Goal: Transaction & Acquisition: Check status

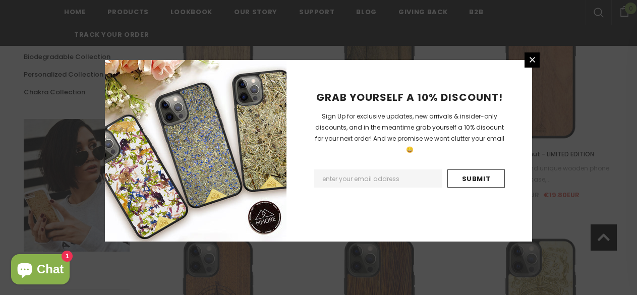
scroll to position [327, 0]
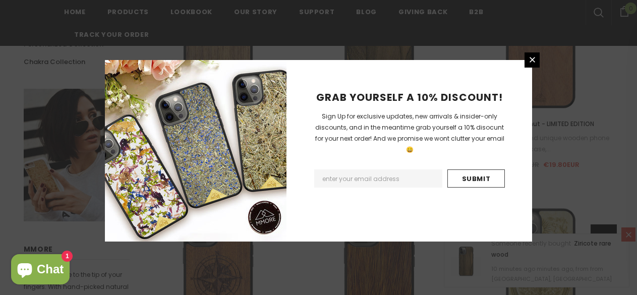
click at [43, 2] on div "GRAB YOURSELF A 10% DISCOUNT! Sign Up for exclusive updates, new arrivals & ins…" at bounding box center [318, 147] width 637 height 295
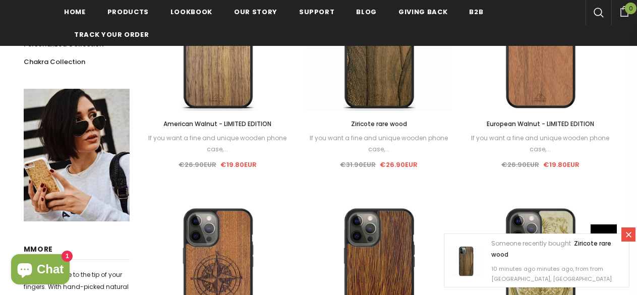
click at [200, 249] on link at bounding box center [318, 147] width 637 height 295
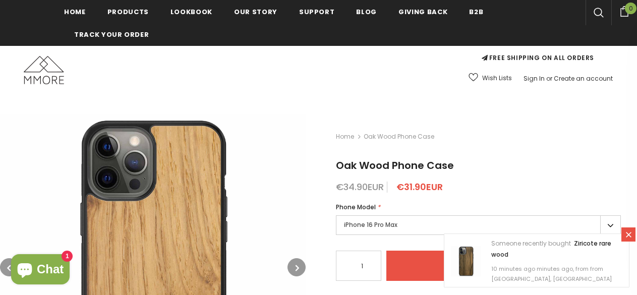
scroll to position [160, 0]
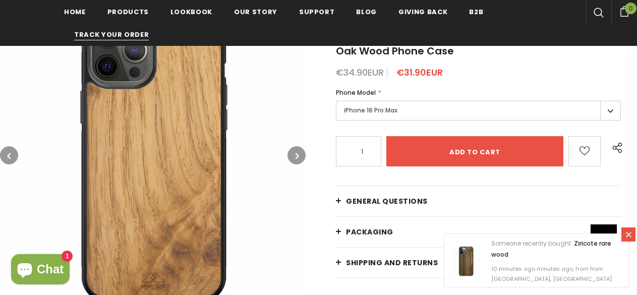
click at [99, 36] on span "Track your order" at bounding box center [111, 35] width 75 height 10
